Goal: Task Accomplishment & Management: Complete application form

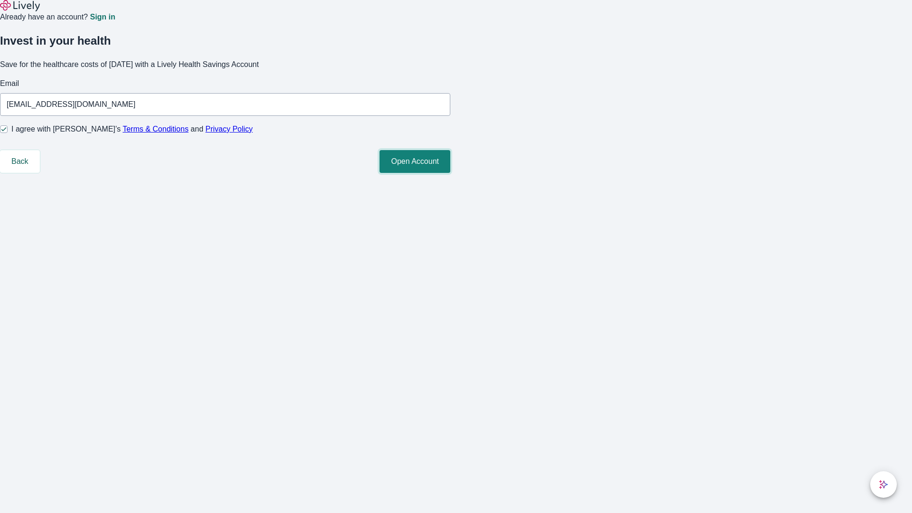
click at [450, 173] on button "Open Account" at bounding box center [415, 161] width 71 height 23
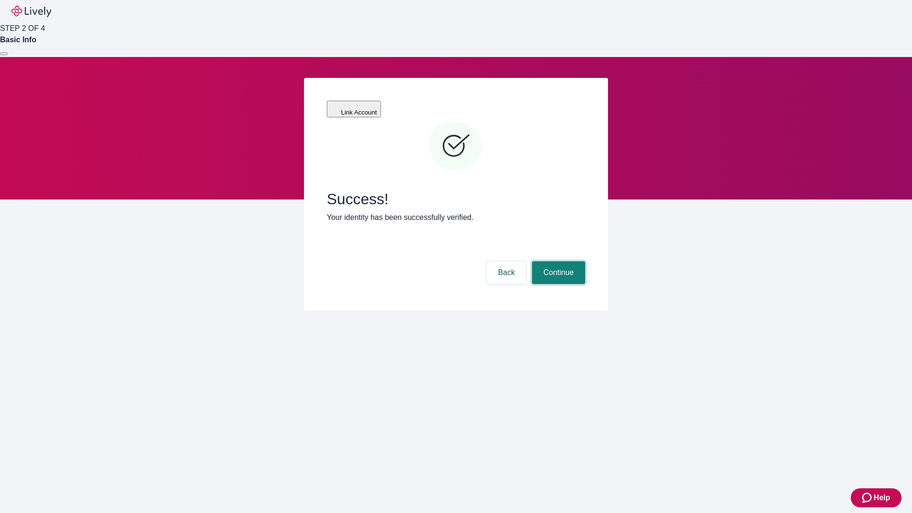
click at [557, 261] on button "Continue" at bounding box center [558, 272] width 53 height 23
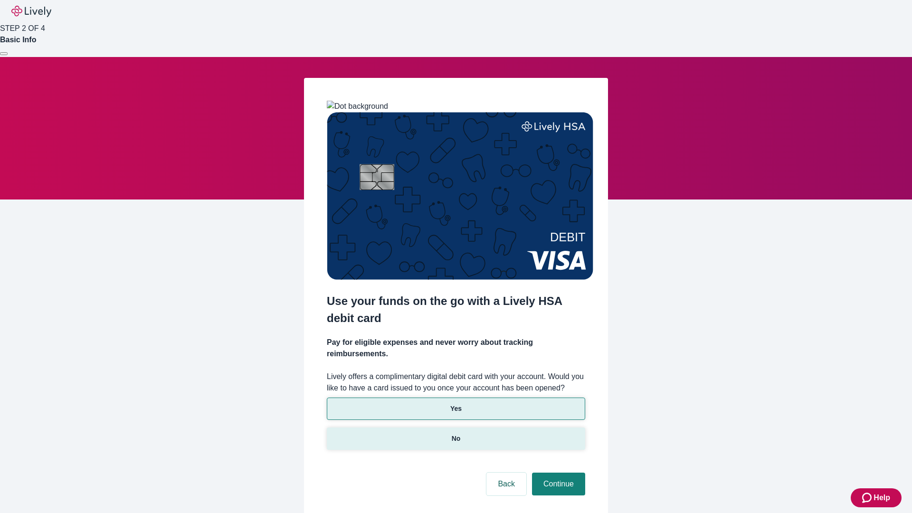
click at [456, 434] on p "No" at bounding box center [456, 439] width 9 height 10
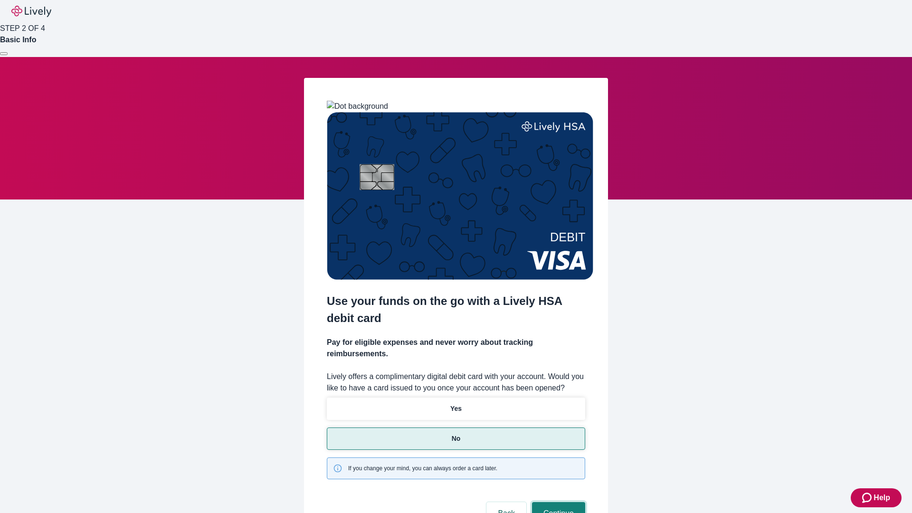
click at [557, 502] on button "Continue" at bounding box center [558, 513] width 53 height 23
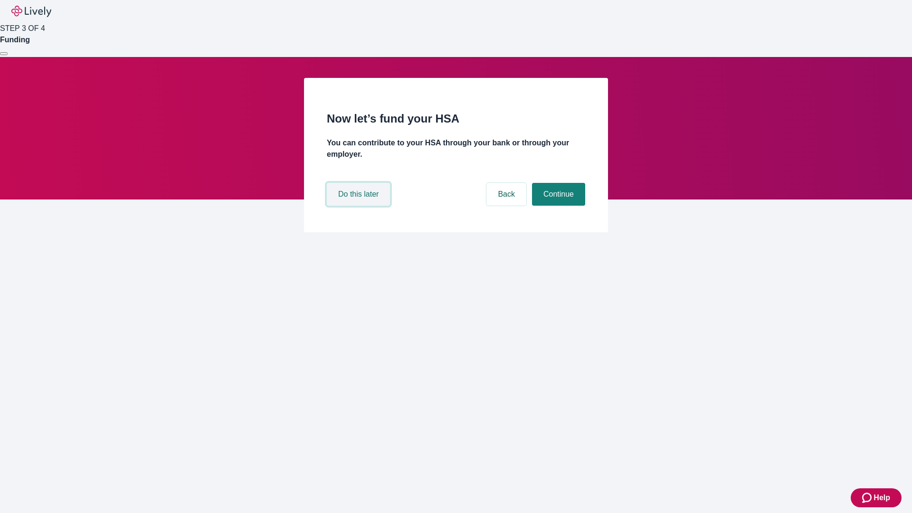
click at [360, 206] on button "Do this later" at bounding box center [358, 194] width 63 height 23
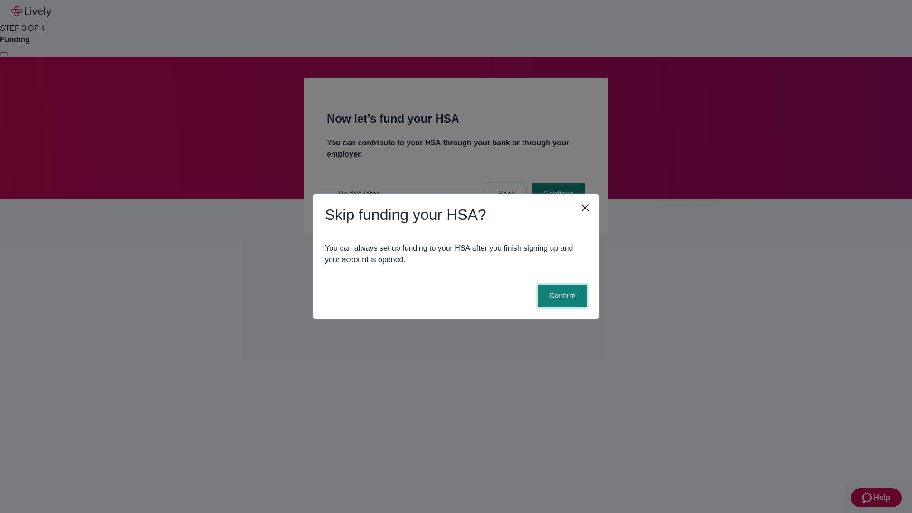
click at [561, 296] on button "Confirm" at bounding box center [562, 296] width 49 height 23
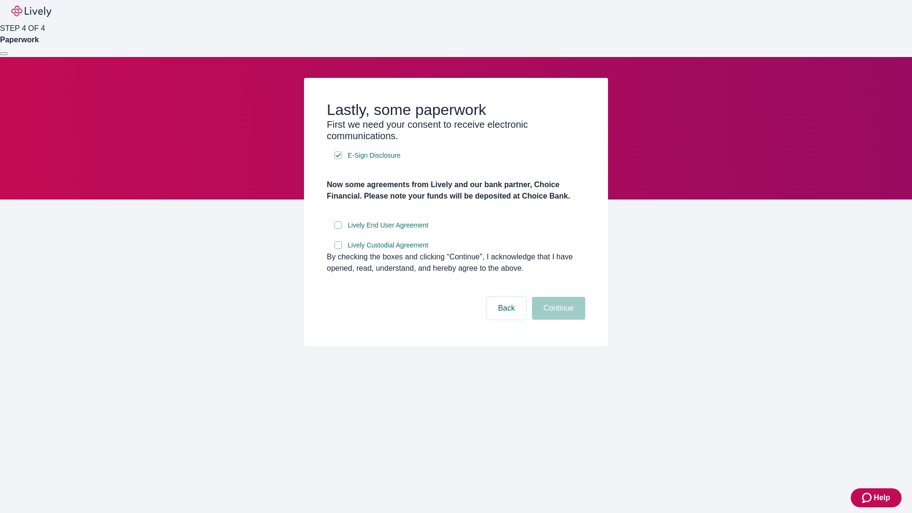
click at [338, 229] on input "Lively End User Agreement" at bounding box center [338, 225] width 8 height 8
checkbox input "true"
click at [338, 249] on input "Lively Custodial Agreement" at bounding box center [338, 245] width 8 height 8
checkbox input "true"
click at [557, 320] on button "Continue" at bounding box center [558, 308] width 53 height 23
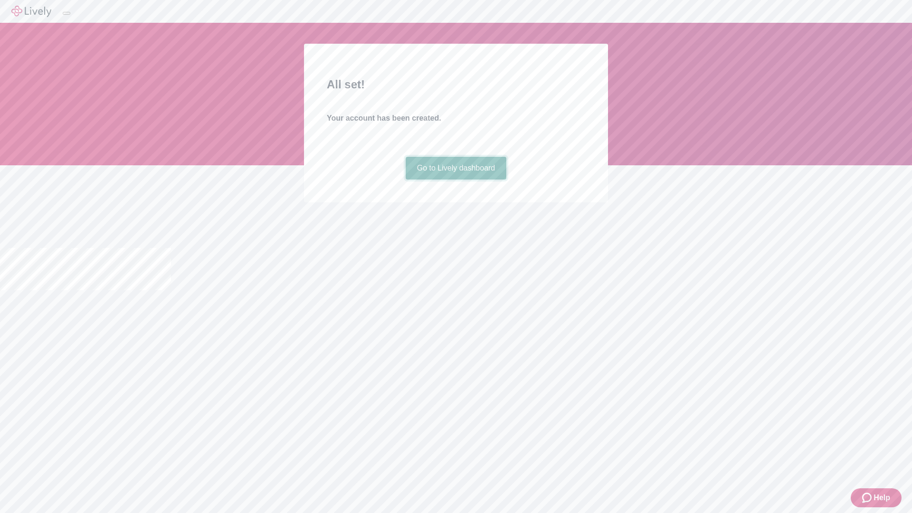
click at [456, 180] on link "Go to Lively dashboard" at bounding box center [456, 168] width 101 height 23
